Goal: Information Seeking & Learning: Learn about a topic

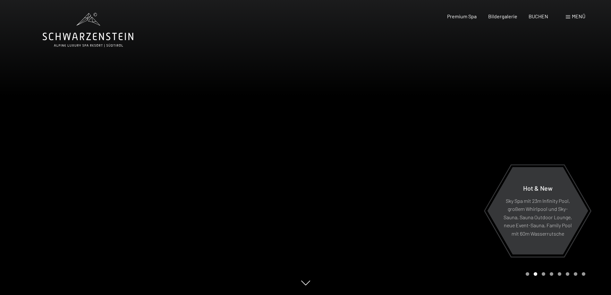
click at [575, 16] on span "Menü" at bounding box center [578, 16] width 13 height 6
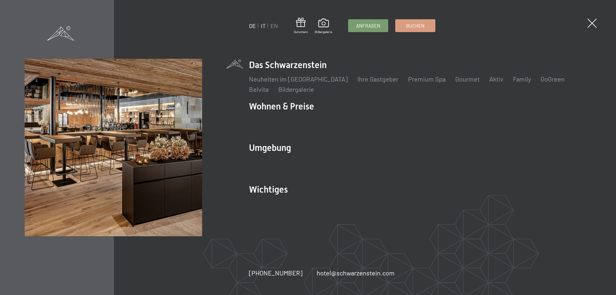
click at [263, 29] on link "IT" at bounding box center [263, 25] width 5 height 7
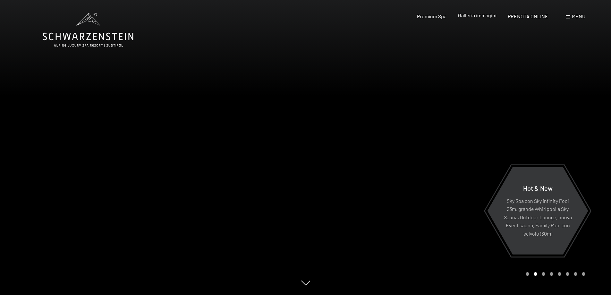
click at [469, 17] on span "Galleria immagini" at bounding box center [477, 15] width 39 height 6
click at [471, 17] on span "Galleria immagini" at bounding box center [477, 15] width 39 height 6
click at [475, 19] on div "Galleria immagini" at bounding box center [477, 15] width 39 height 7
click at [475, 15] on span "Galleria immagini" at bounding box center [477, 15] width 39 height 6
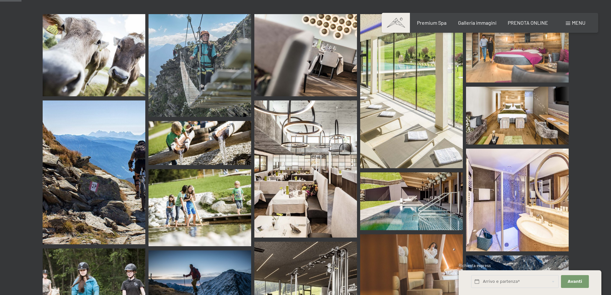
scroll to position [225, 0]
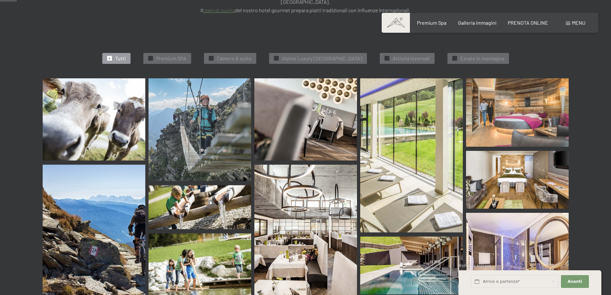
click at [543, 93] on img at bounding box center [517, 112] width 103 height 68
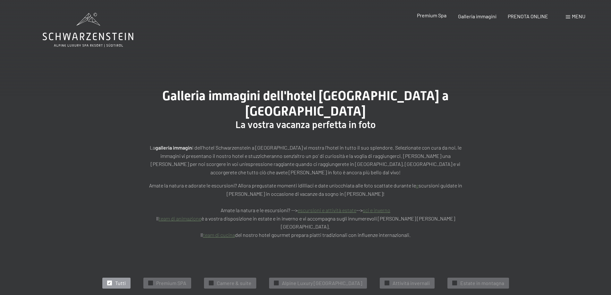
click at [441, 15] on span "Premium Spa" at bounding box center [432, 15] width 30 height 6
click at [434, 17] on span "Premium Spa" at bounding box center [432, 15] width 30 height 6
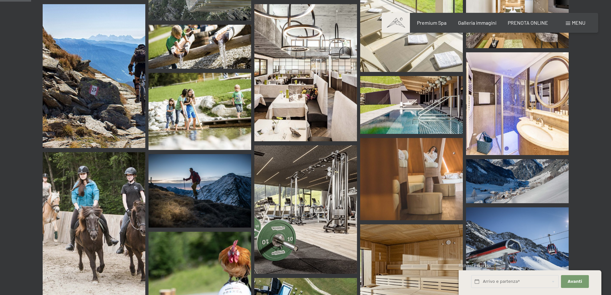
scroll to position [417, 0]
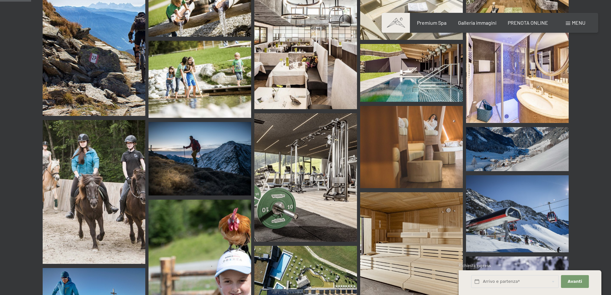
click at [506, 129] on img at bounding box center [517, 149] width 103 height 44
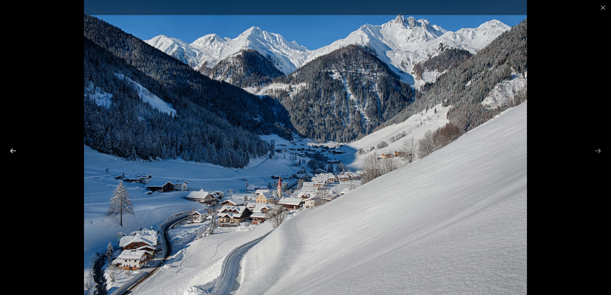
click at [9, 149] on button "Previous slide" at bounding box center [12, 150] width 13 height 13
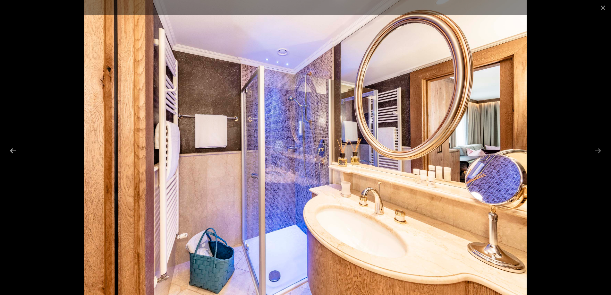
click at [9, 149] on button "Previous slide" at bounding box center [12, 150] width 13 height 13
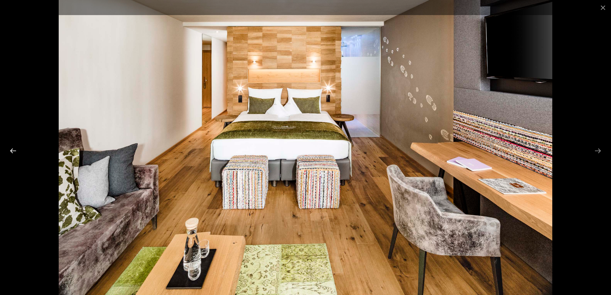
click at [9, 149] on button "Previous slide" at bounding box center [12, 150] width 13 height 13
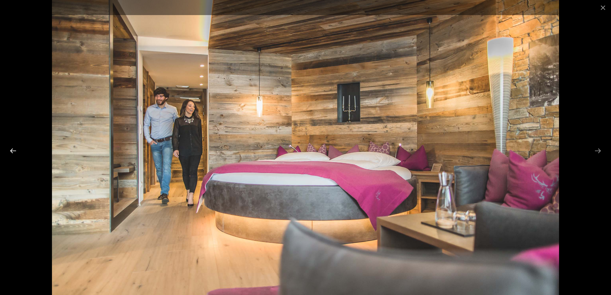
click at [9, 149] on button "Previous slide" at bounding box center [12, 150] width 13 height 13
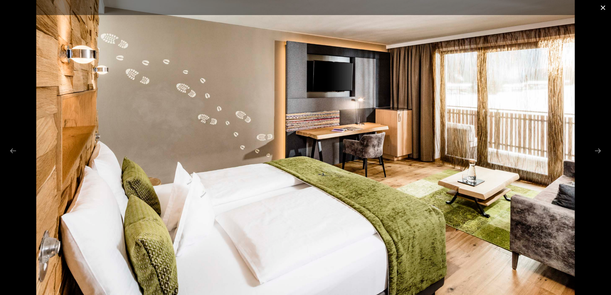
click at [604, 6] on button "Close gallery" at bounding box center [603, 7] width 16 height 15
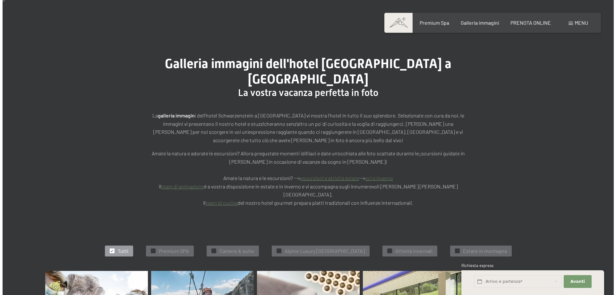
scroll to position [32, 0]
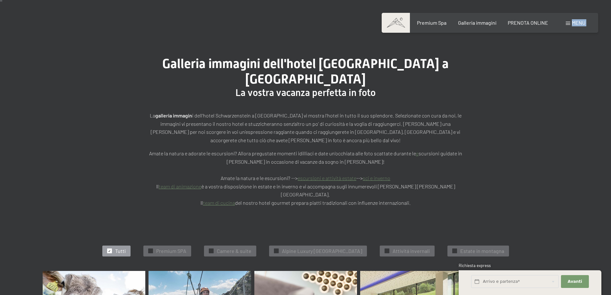
click at [572, 26] on div "Prenotazione Richiesta Premium Spa Galleria immagini PRENOTA ONLINE Menu DE IT …" at bounding box center [490, 22] width 191 height 7
click at [573, 26] on div "Menu" at bounding box center [576, 22] width 20 height 7
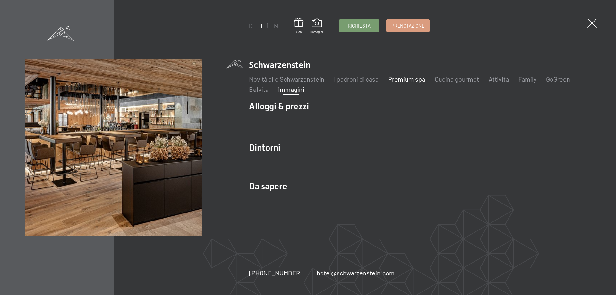
click at [411, 77] on link "Premium spa" at bounding box center [406, 79] width 37 height 8
